Goal: Task Accomplishment & Management: Manage account settings

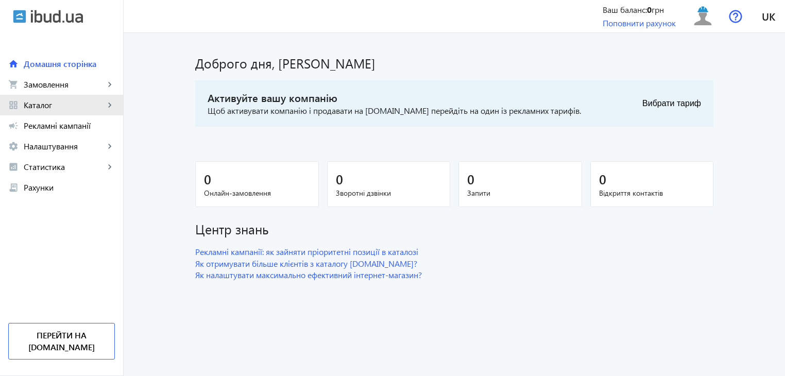
click at [111, 102] on mat-icon "keyboard_arrow_right" at bounding box center [110, 105] width 10 height 10
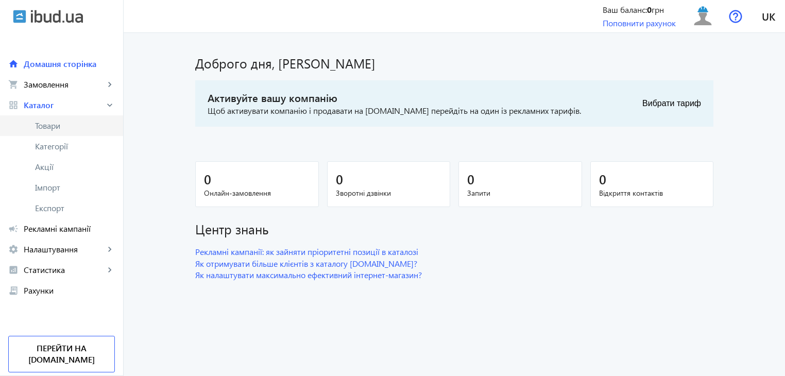
click at [61, 126] on span "Товари" at bounding box center [75, 126] width 80 height 10
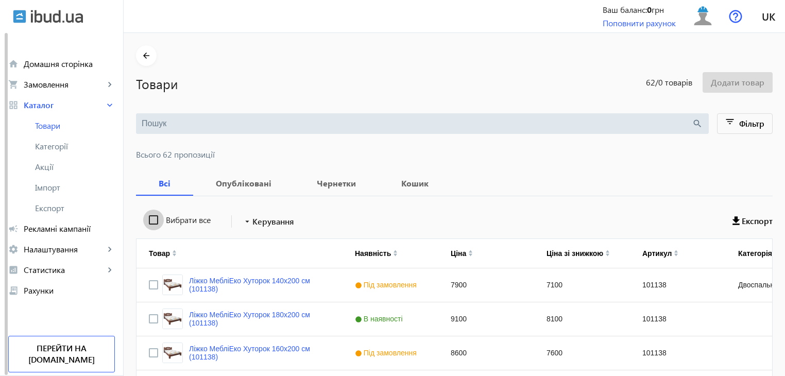
click at [148, 221] on input "Вибрати все" at bounding box center [153, 220] width 21 height 21
checkbox input "true"
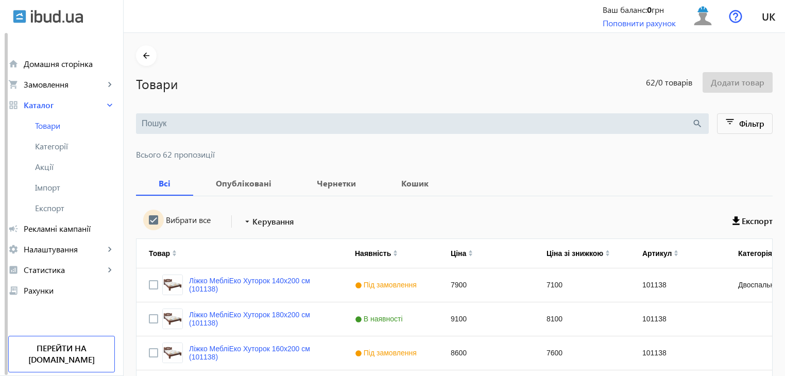
checkbox input "true"
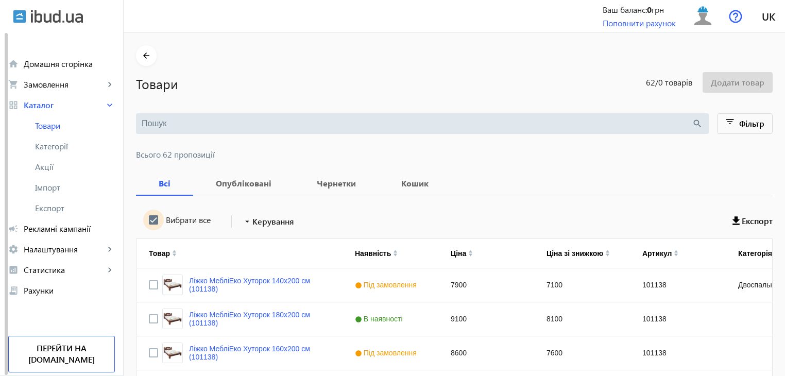
checkbox input "true"
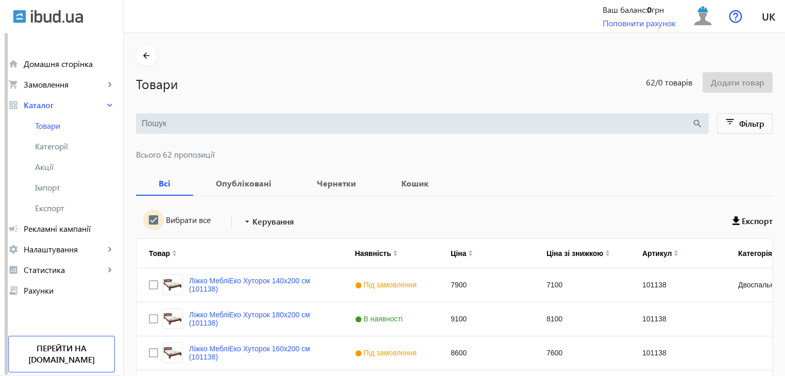
checkbox input "true"
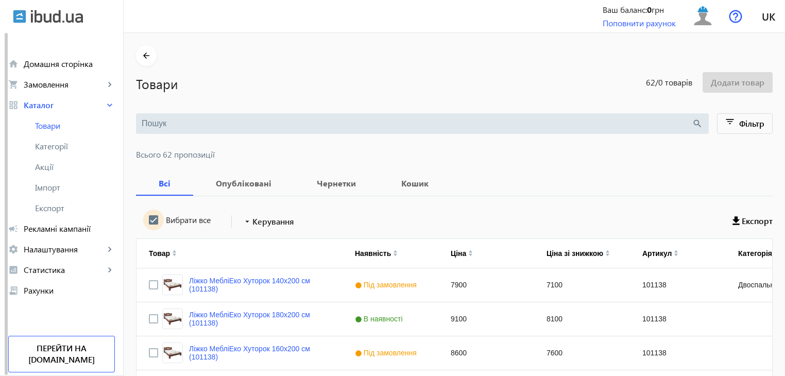
checkbox input "true"
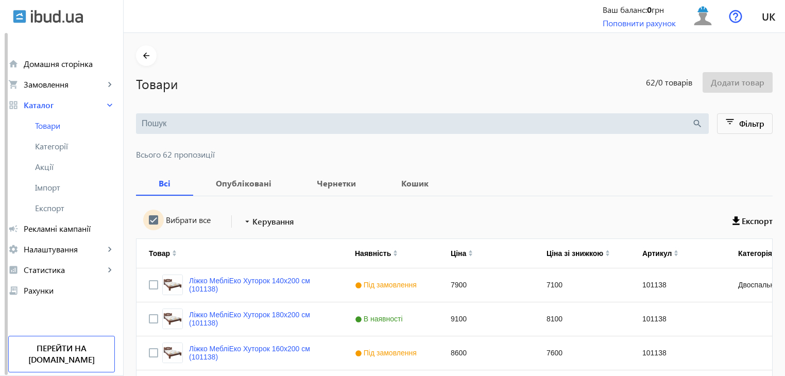
checkbox input "true"
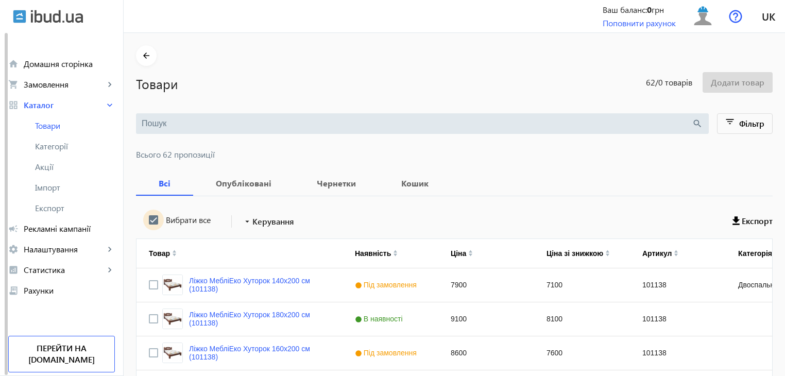
checkbox input "true"
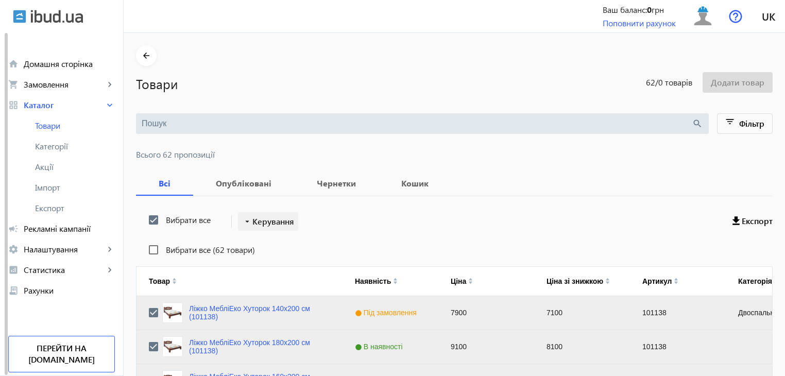
click at [269, 223] on span "Керування" at bounding box center [273, 221] width 42 height 12
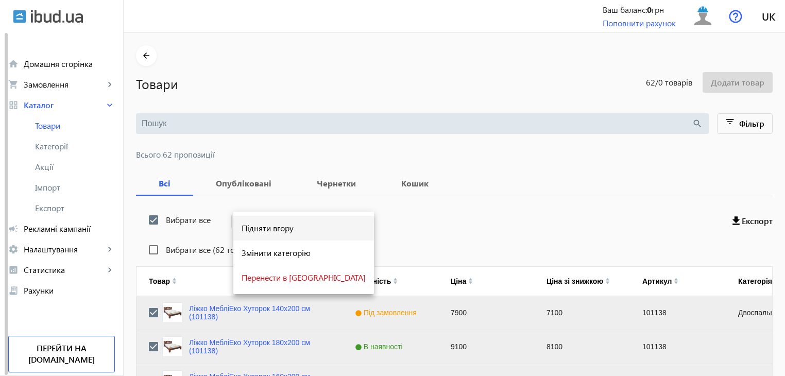
click at [263, 231] on span "Підняти вгору" at bounding box center [304, 228] width 124 height 8
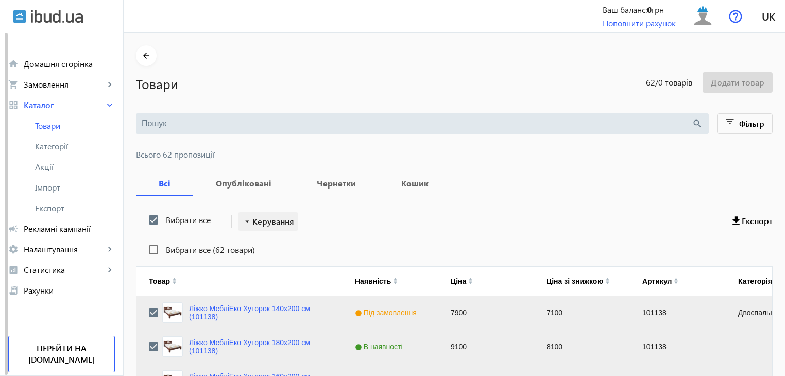
click at [277, 219] on span "Керування" at bounding box center [273, 221] width 42 height 12
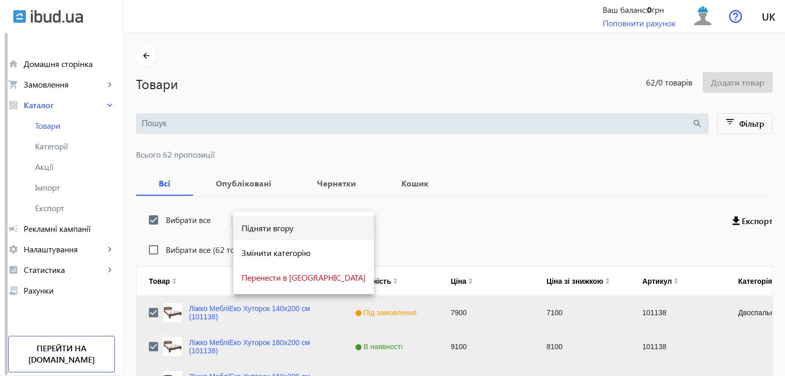
click at [267, 233] on button "Підняти вгору" at bounding box center [303, 228] width 141 height 25
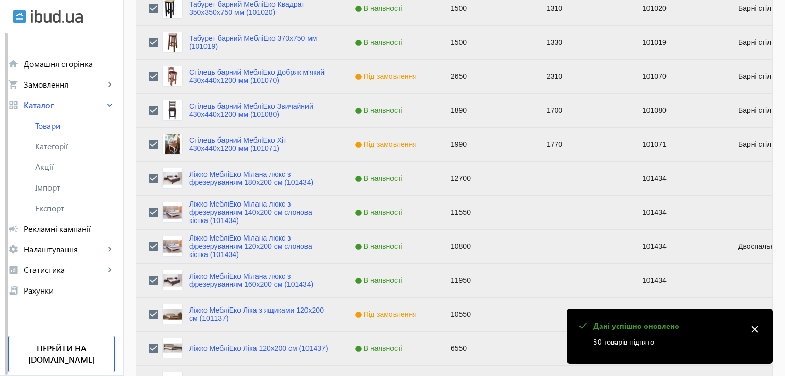
scroll to position [1039, 0]
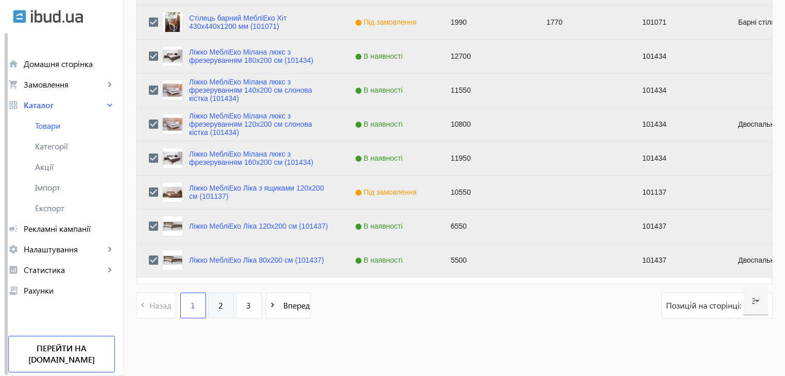
click at [218, 310] on link "2" at bounding box center [221, 306] width 26 height 26
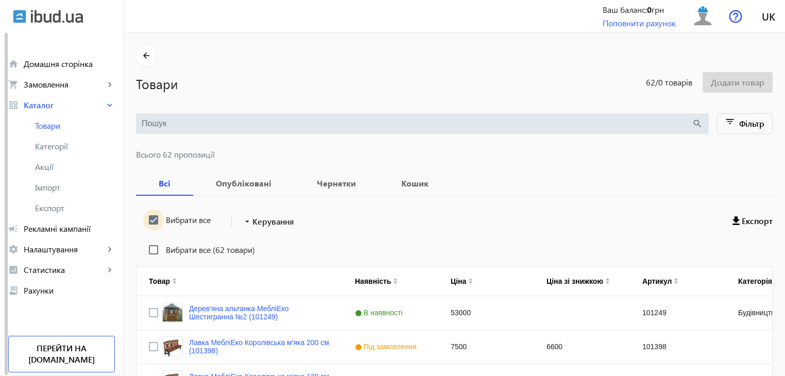
click at [148, 220] on input "Вибрати все" at bounding box center [153, 220] width 21 height 21
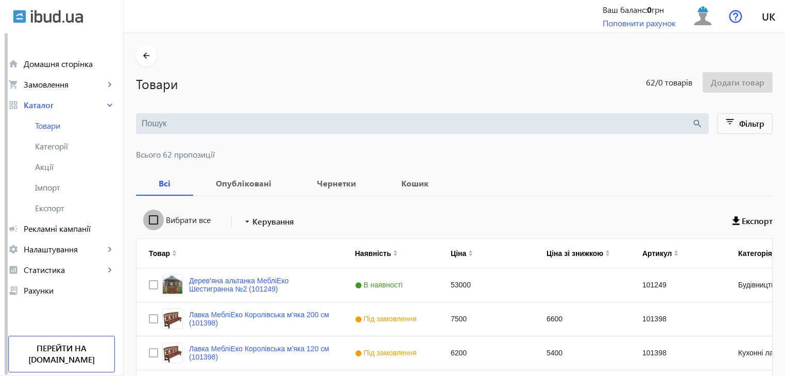
click at [148, 220] on input "Вибрати все" at bounding box center [153, 220] width 21 height 21
checkbox input "true"
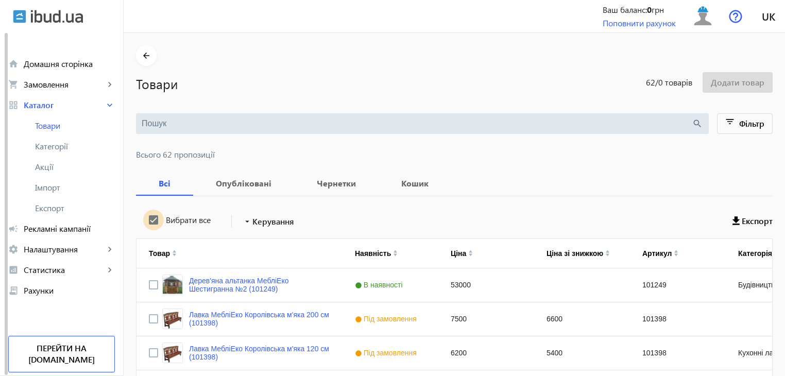
checkbox input "true"
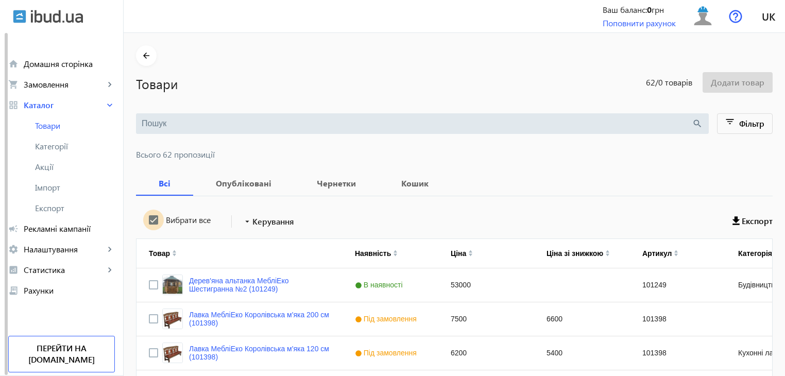
checkbox input "true"
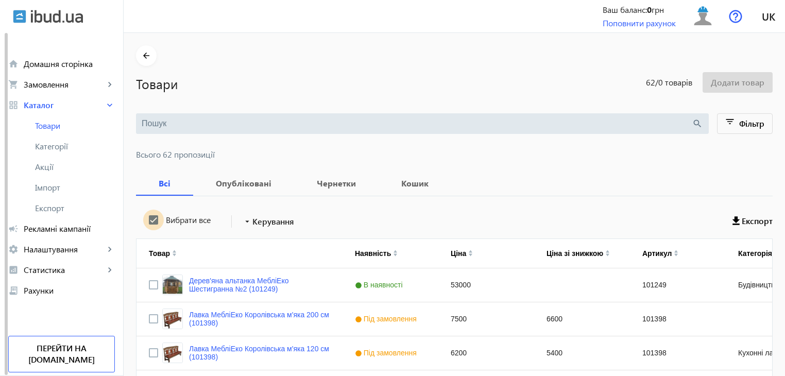
checkbox input "true"
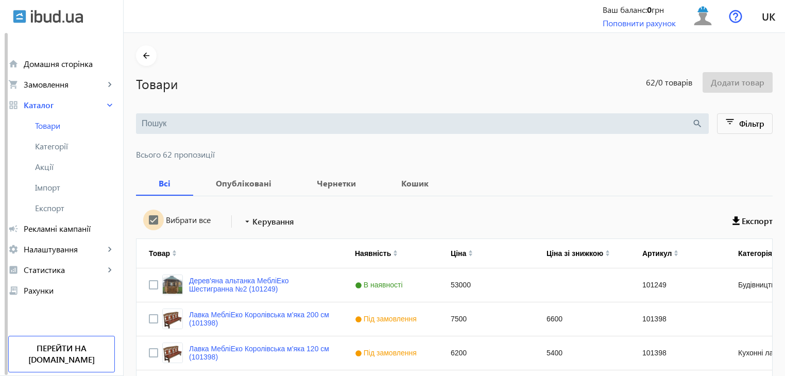
checkbox input "true"
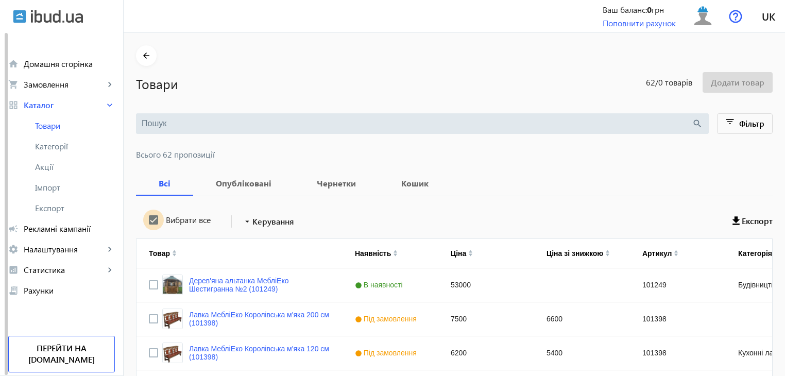
checkbox input "true"
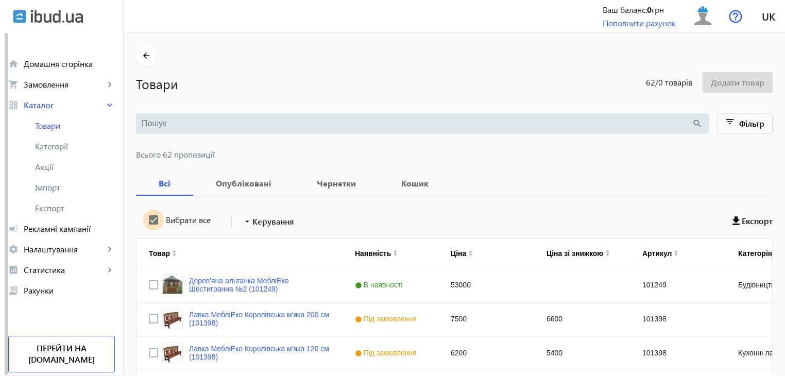
checkbox input "true"
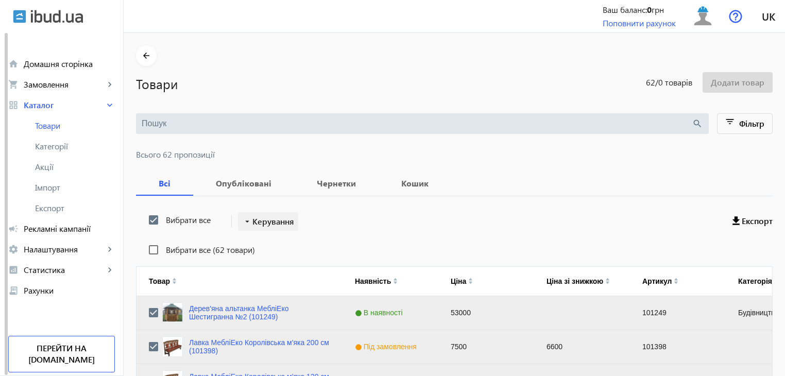
click at [268, 222] on span "Керування" at bounding box center [273, 221] width 42 height 12
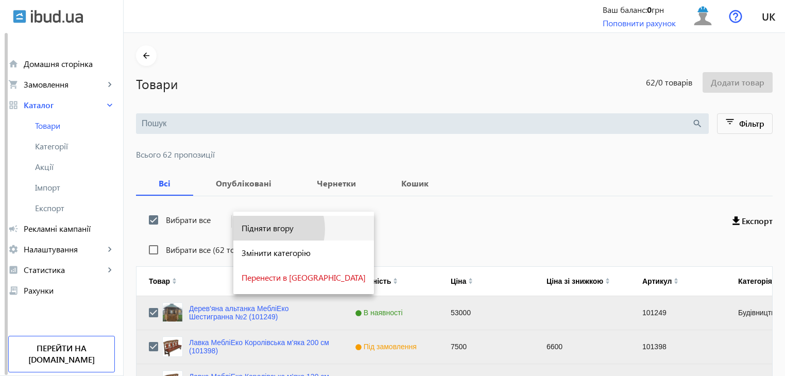
click at [267, 229] on span "Підняти вгору" at bounding box center [304, 228] width 124 height 8
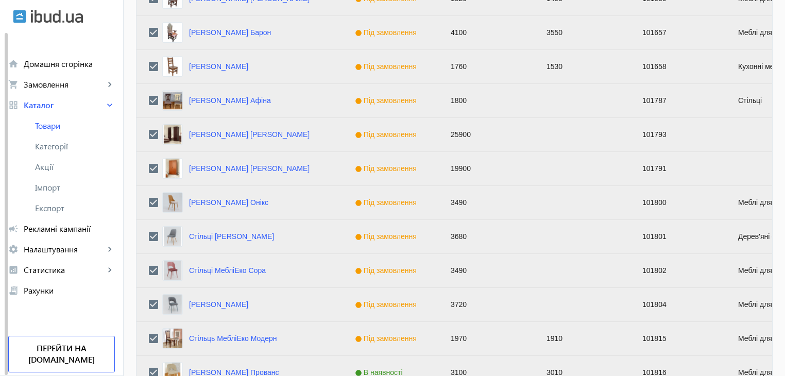
scroll to position [1039, 0]
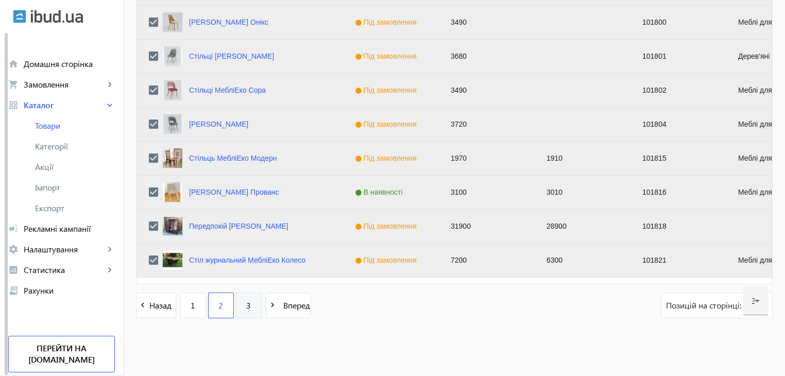
click at [240, 300] on link "3" at bounding box center [249, 306] width 26 height 26
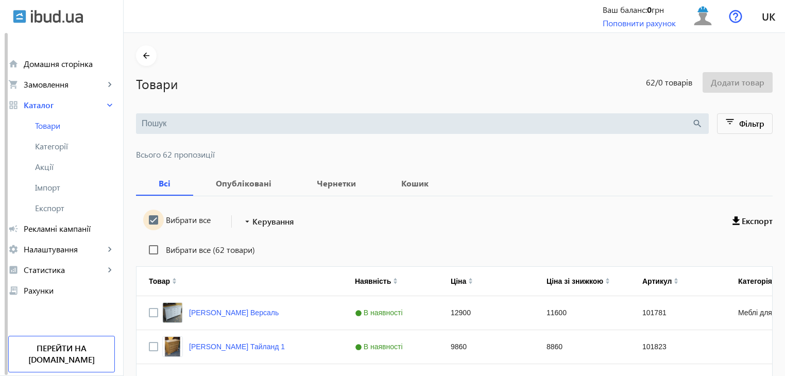
click at [146, 217] on input "Вибрати все" at bounding box center [153, 220] width 21 height 21
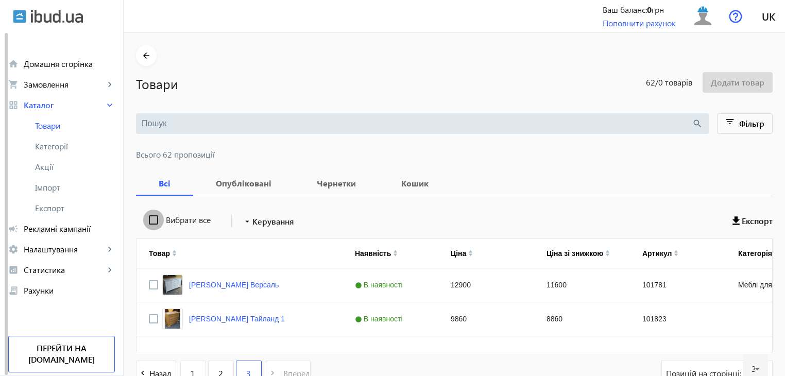
click at [146, 217] on input "Вибрати все" at bounding box center [153, 220] width 21 height 21
checkbox input "true"
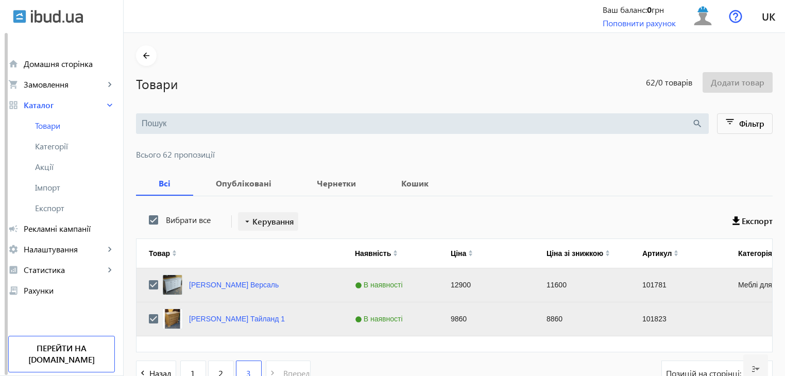
click at [259, 219] on span "Керування" at bounding box center [273, 221] width 42 height 12
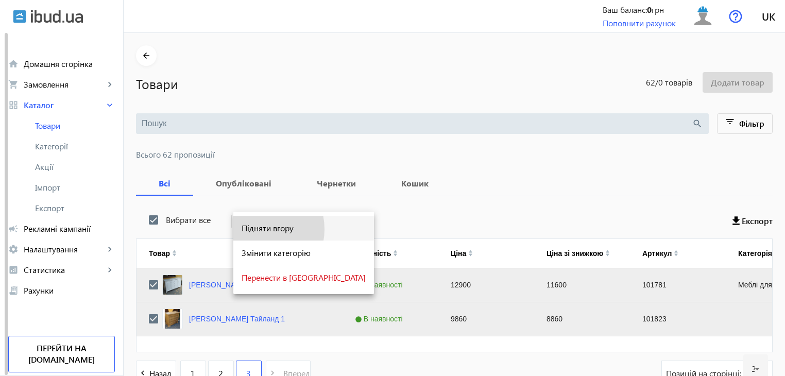
click at [260, 229] on span "Підняти вгору" at bounding box center [304, 228] width 124 height 8
